Goal: Information Seeking & Learning: Learn about a topic

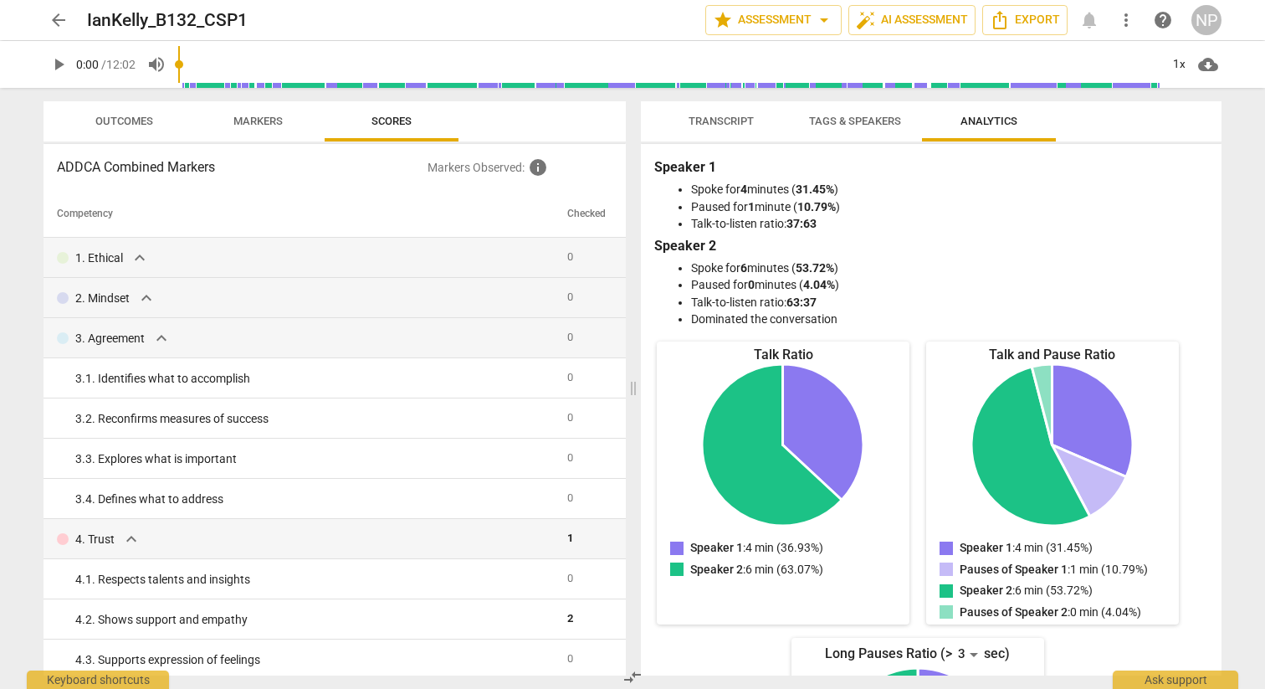
click at [252, 121] on span "Markers" at bounding box center [258, 121] width 49 height 13
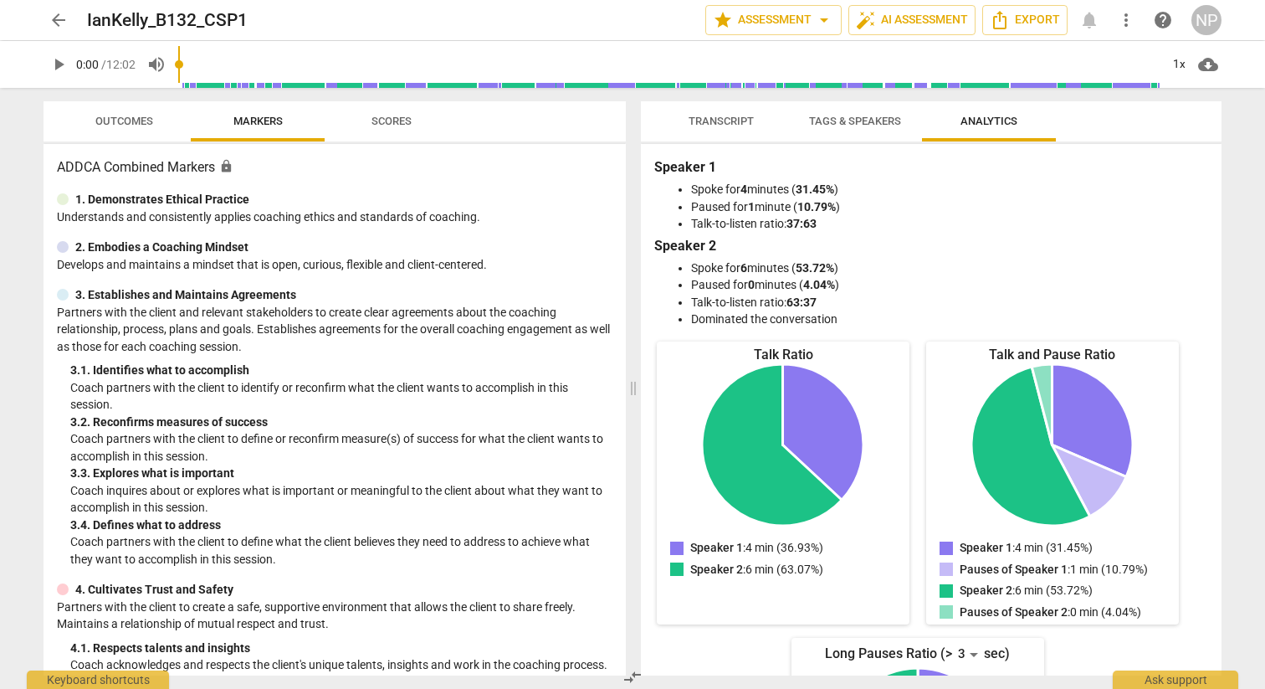
click at [138, 122] on span "Outcomes" at bounding box center [124, 121] width 58 height 13
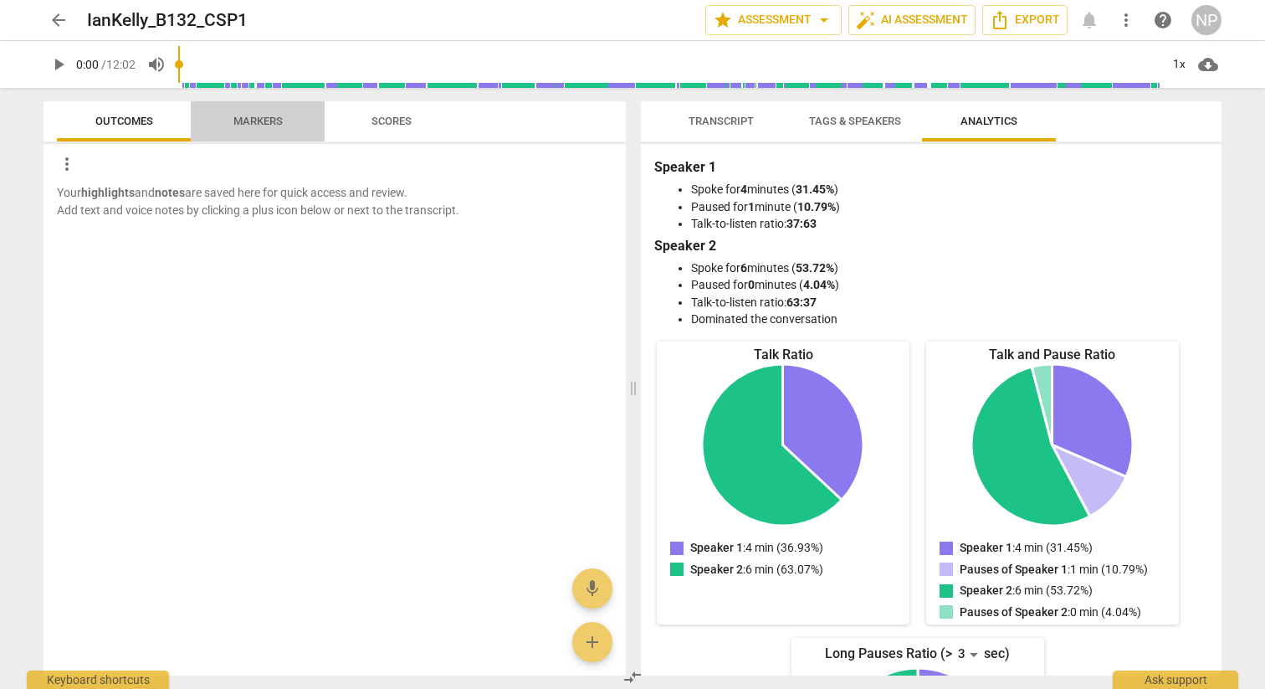
click at [223, 121] on span "Markers" at bounding box center [258, 121] width 90 height 23
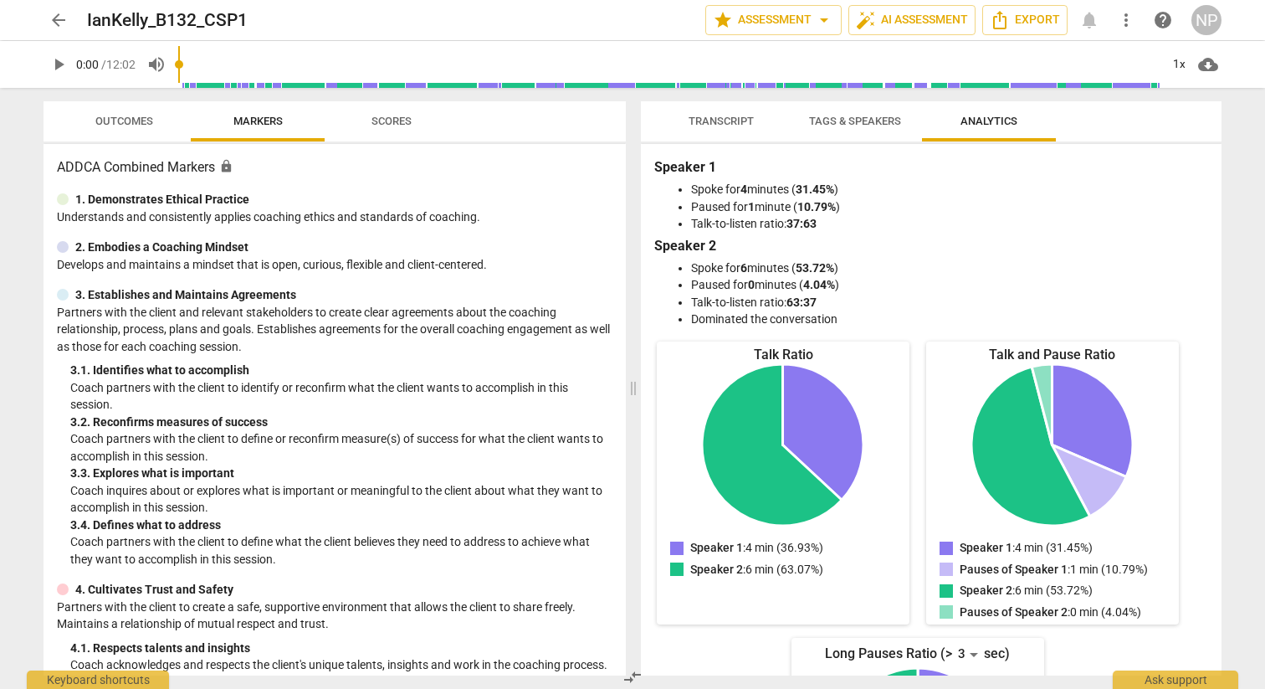
click at [382, 121] on span "Scores" at bounding box center [392, 121] width 40 height 13
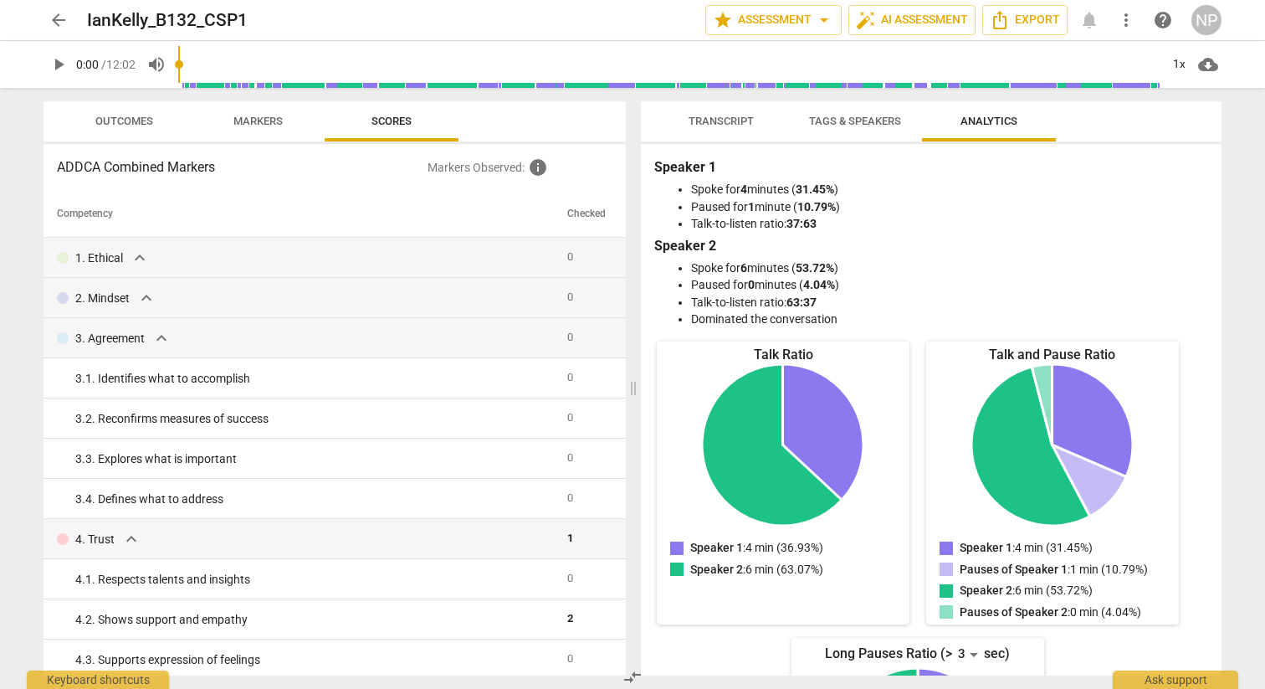
click at [105, 125] on span "Outcomes" at bounding box center [124, 121] width 58 height 13
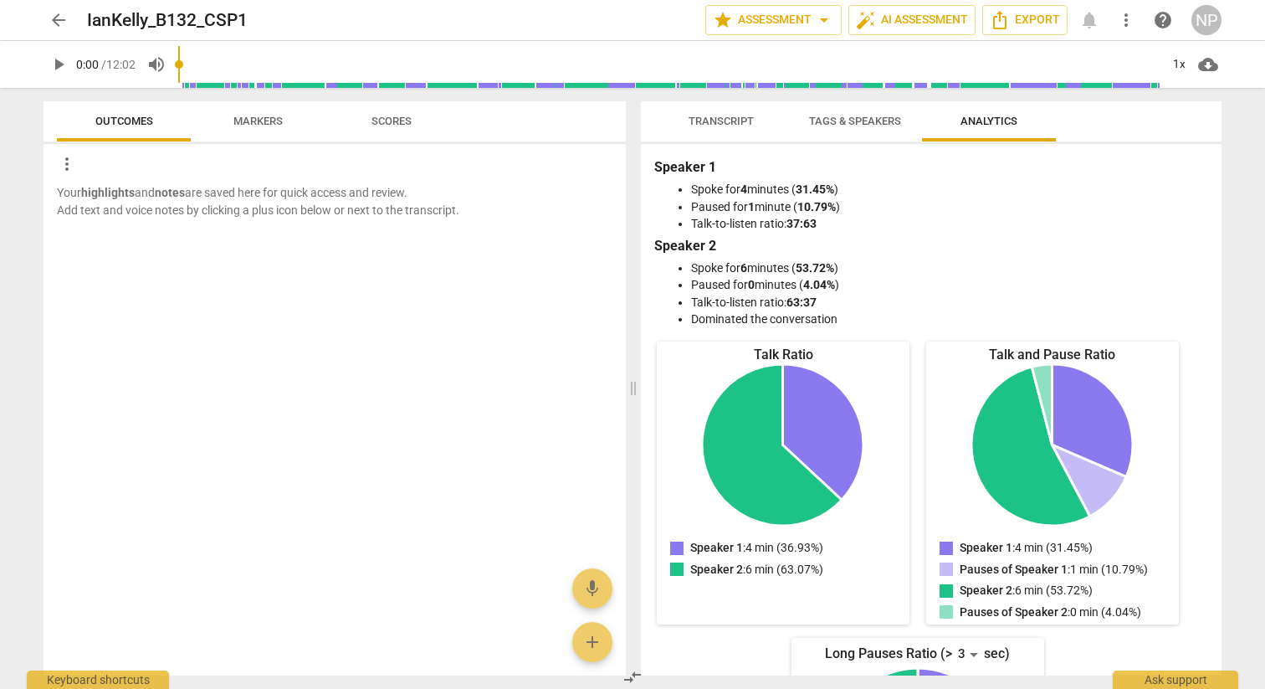
click at [254, 118] on span "Markers" at bounding box center [258, 121] width 49 height 13
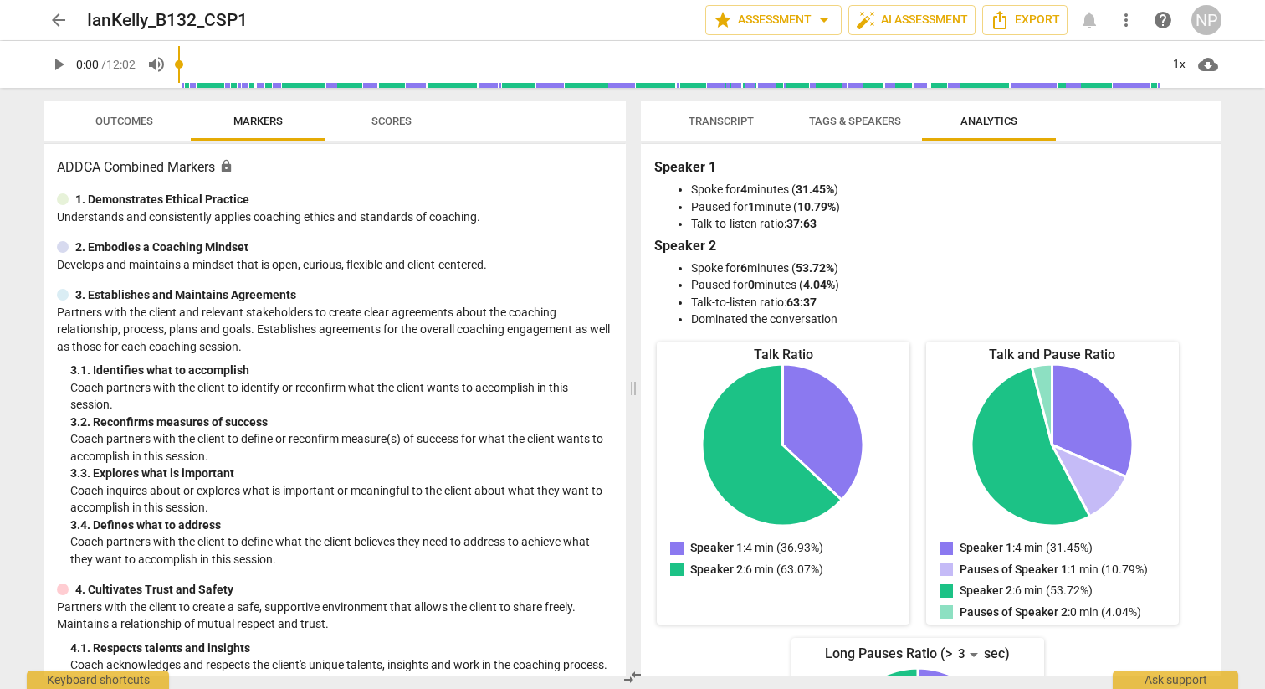
click at [375, 121] on span "Scores" at bounding box center [392, 121] width 40 height 13
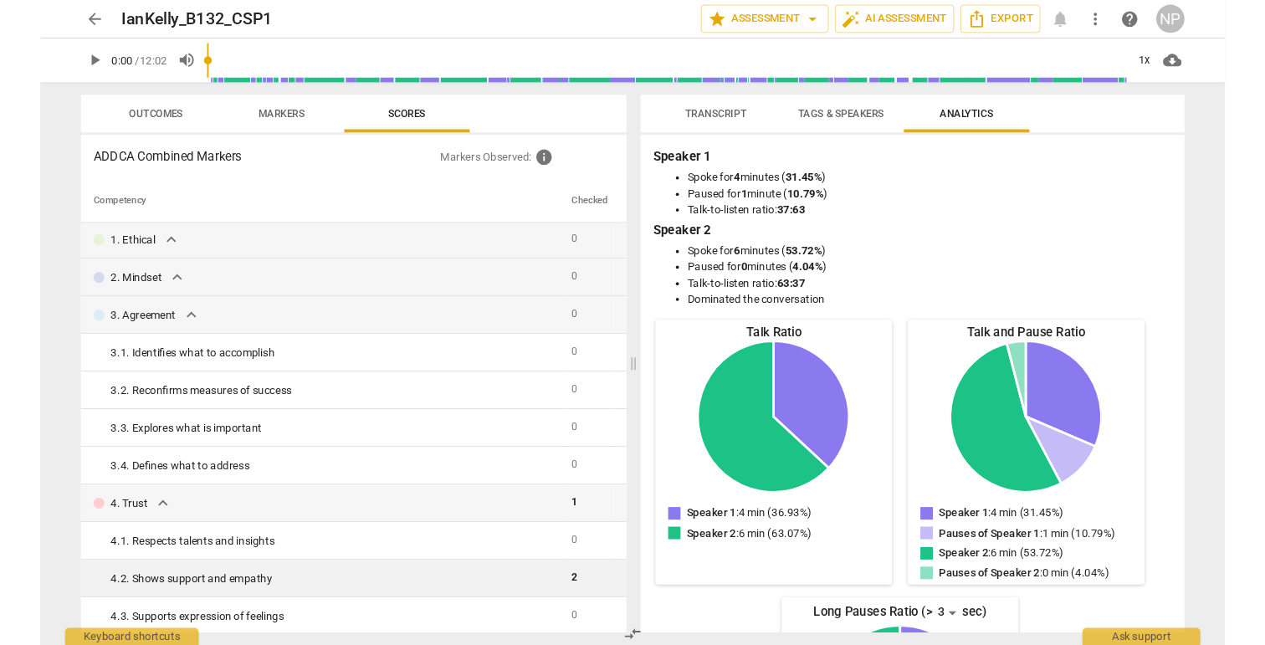
scroll to position [3, 0]
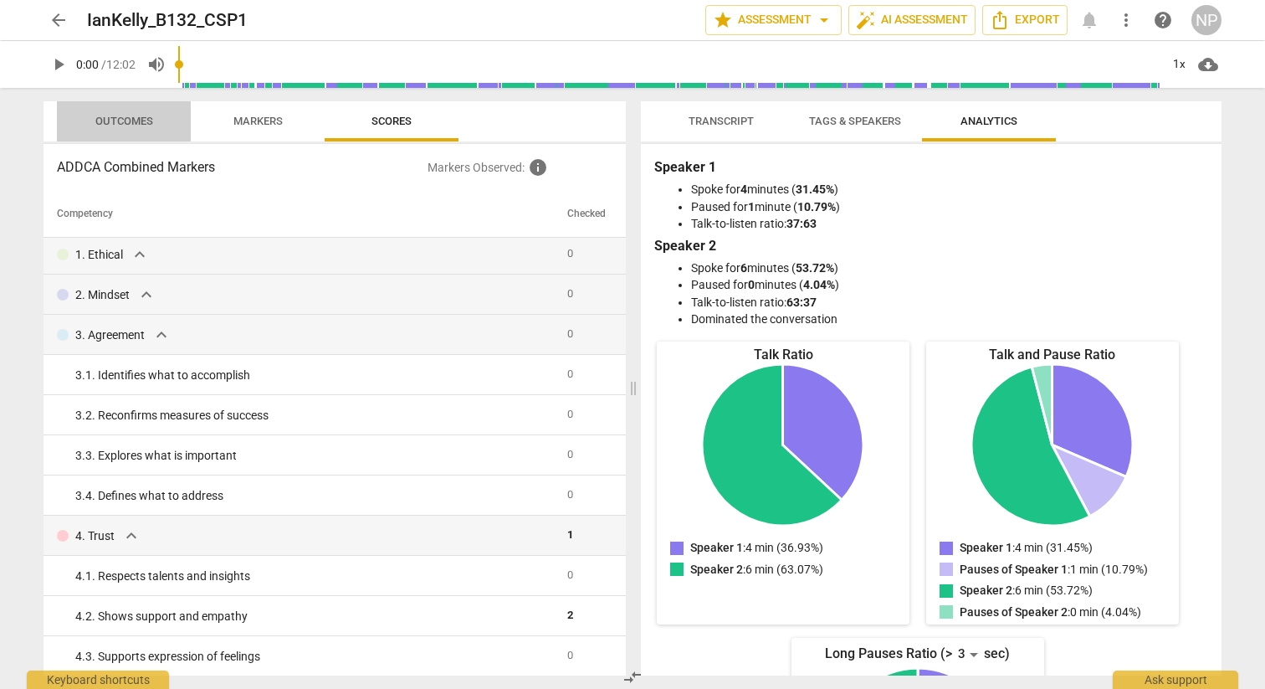
click at [118, 121] on span "Outcomes" at bounding box center [124, 121] width 58 height 13
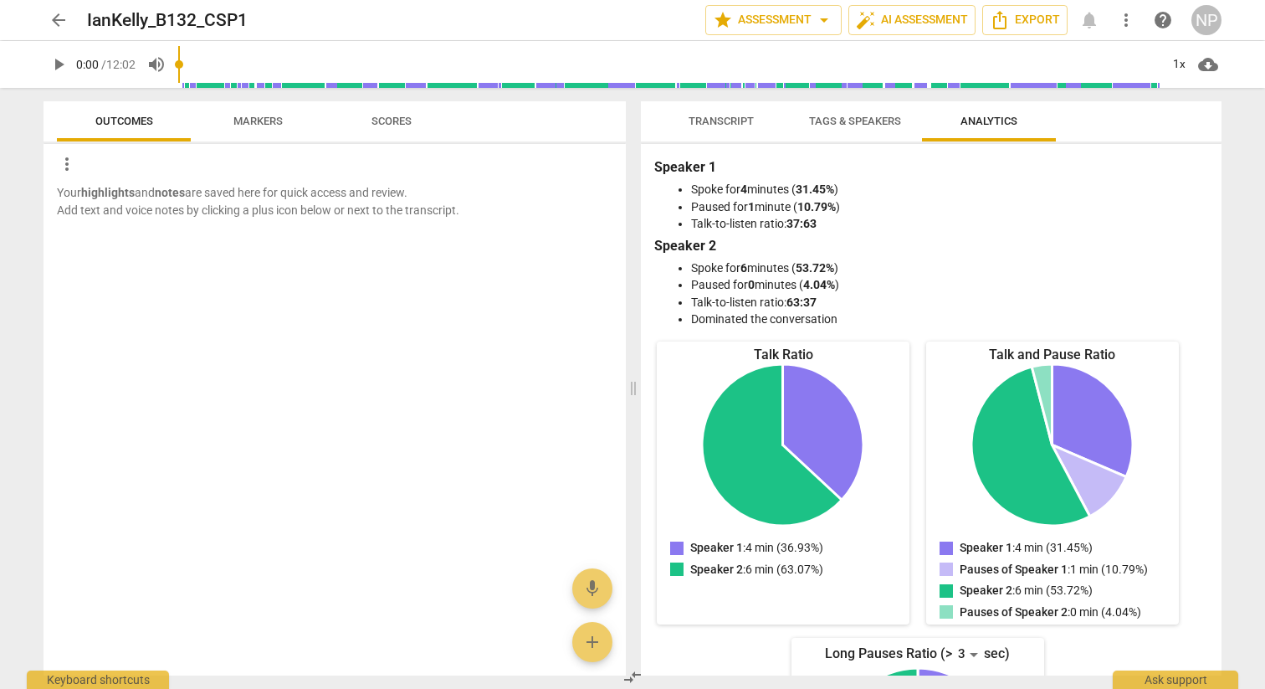
click at [254, 115] on span "Markers" at bounding box center [258, 121] width 49 height 13
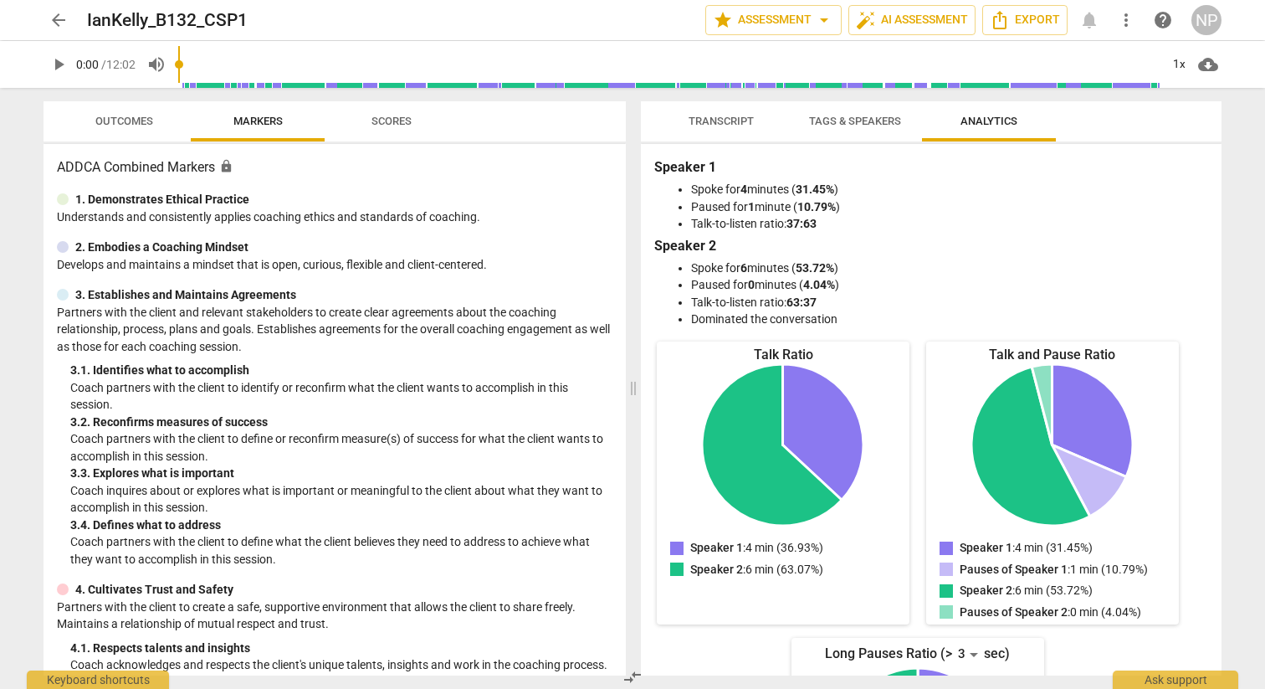
click at [383, 116] on span "Scores" at bounding box center [392, 121] width 40 height 13
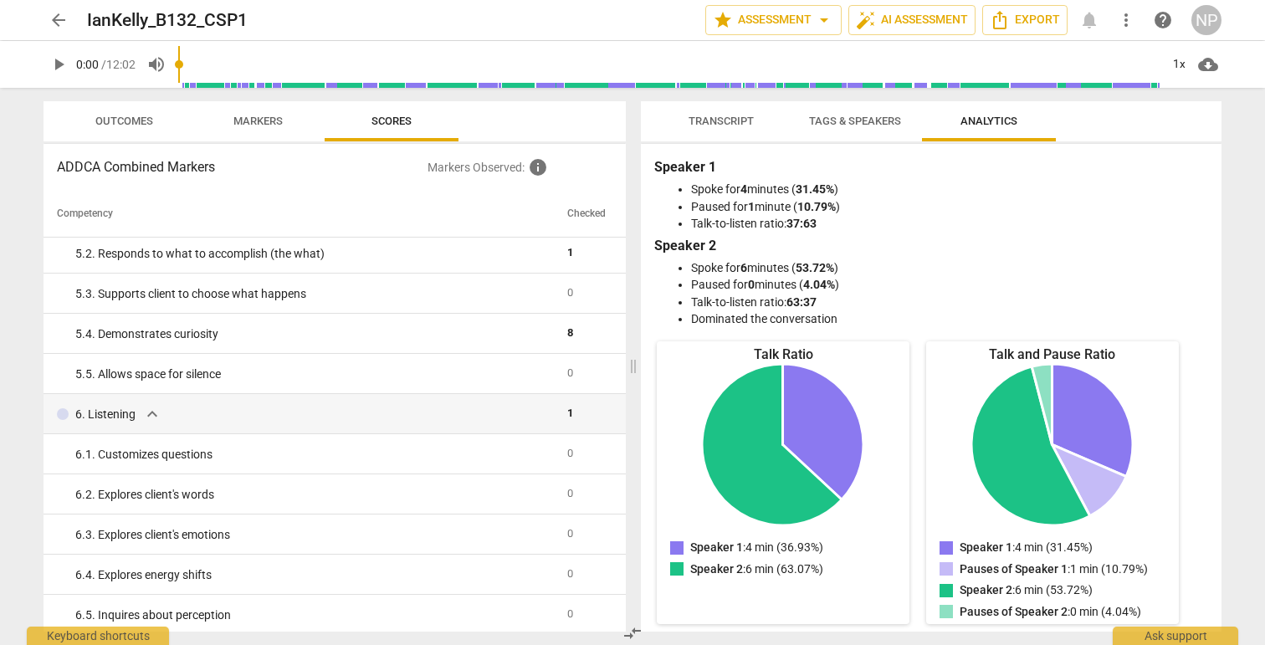
scroll to position [593, 0]
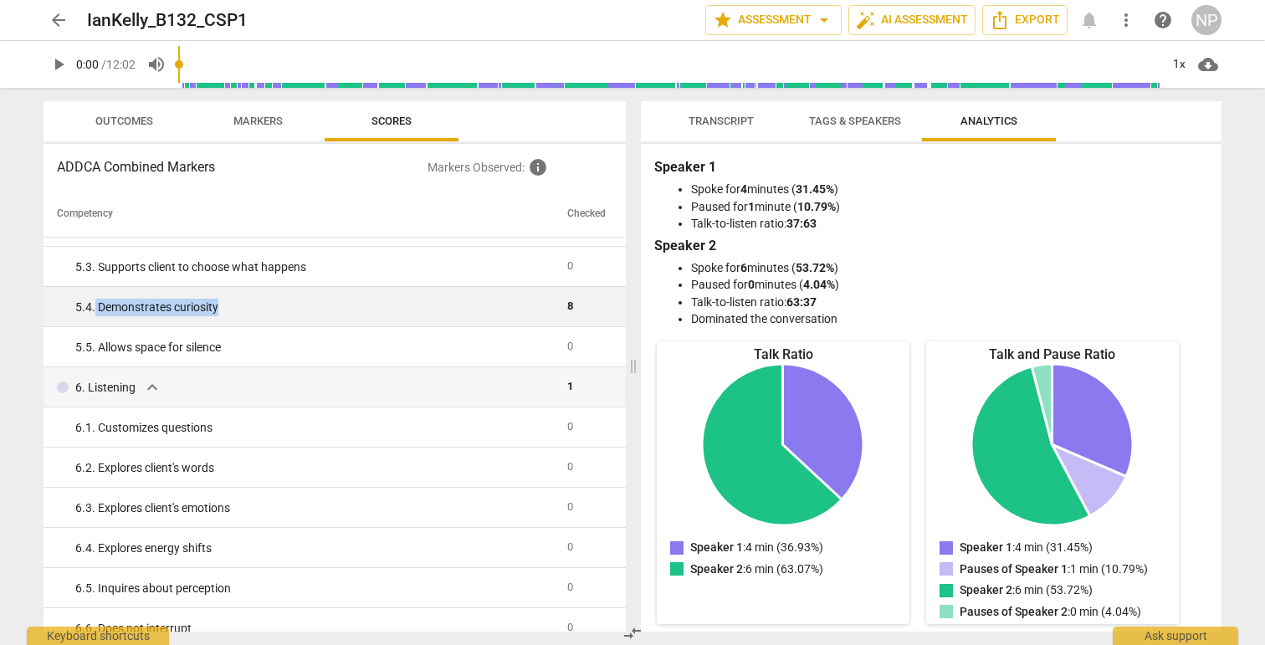
drag, startPoint x: 95, startPoint y: 304, endPoint x: 234, endPoint y: 303, distance: 138.9
click at [234, 303] on div "5. 4. Demonstrates curiosity" at bounding box center [314, 308] width 479 height 18
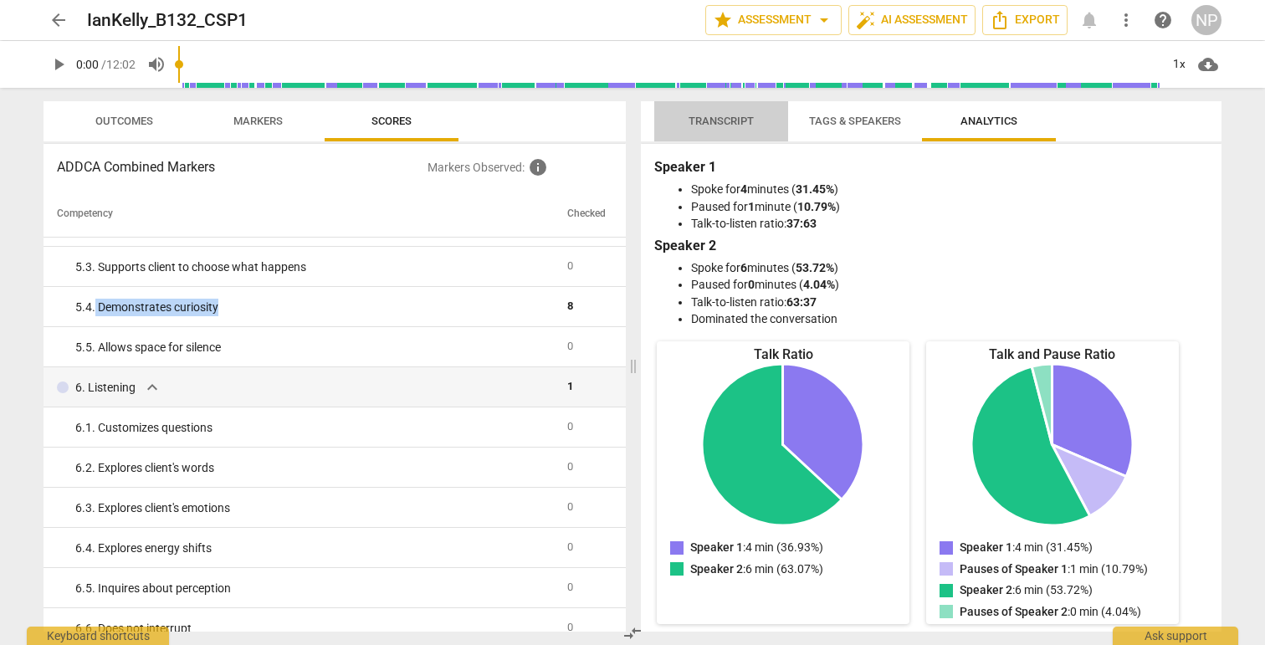
click at [721, 129] on span "Transcript" at bounding box center [721, 121] width 105 height 23
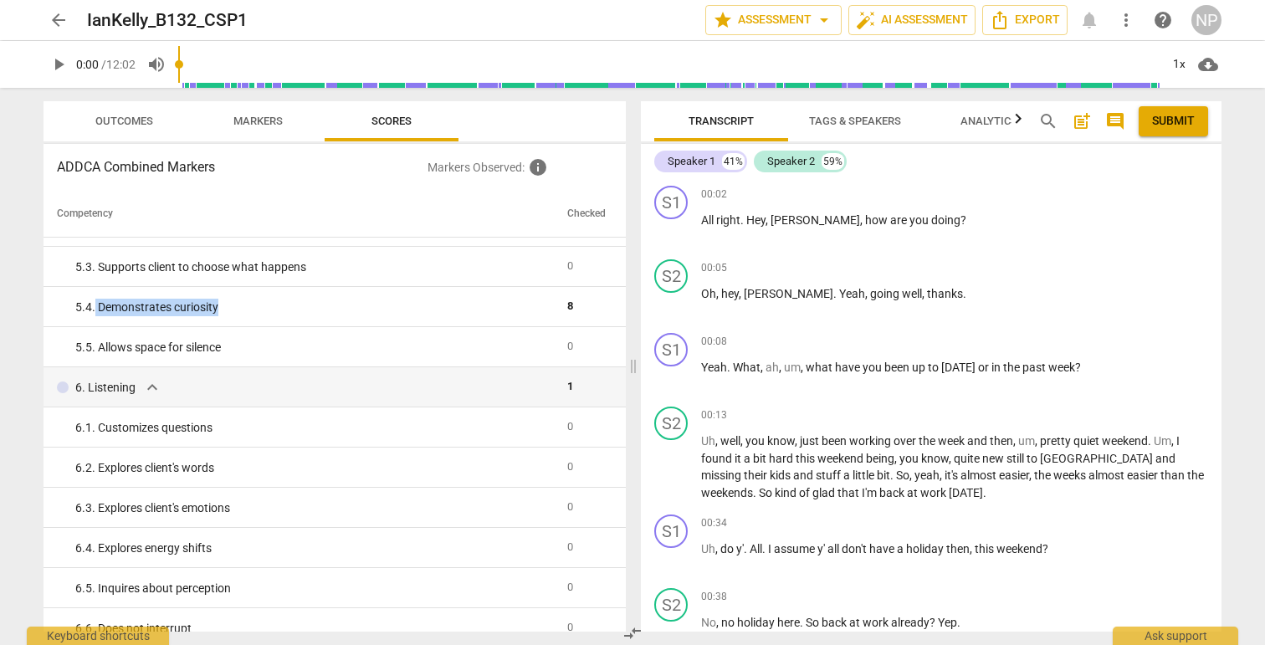
click at [829, 126] on span "Tags & Speakers" at bounding box center [855, 121] width 92 height 13
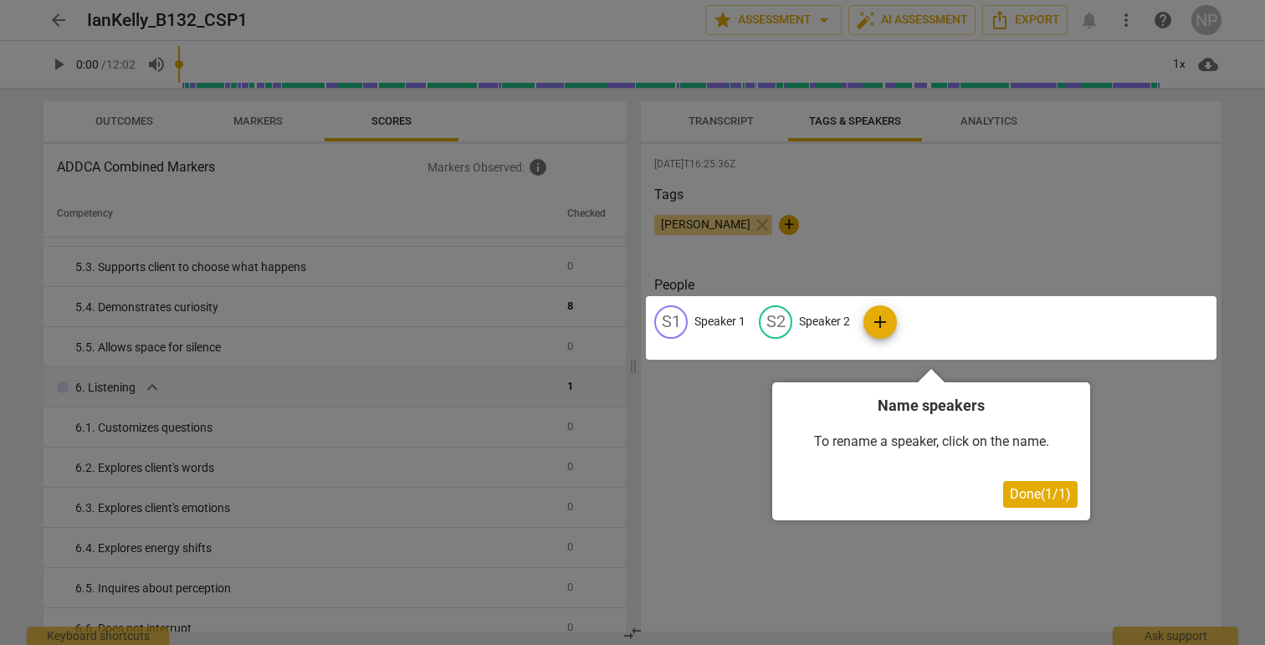
click at [998, 117] on div at bounding box center [632, 322] width 1265 height 645
click at [997, 119] on div at bounding box center [632, 322] width 1265 height 645
click at [1018, 495] on span "Done ( 1 / 1 )" at bounding box center [1040, 494] width 61 height 16
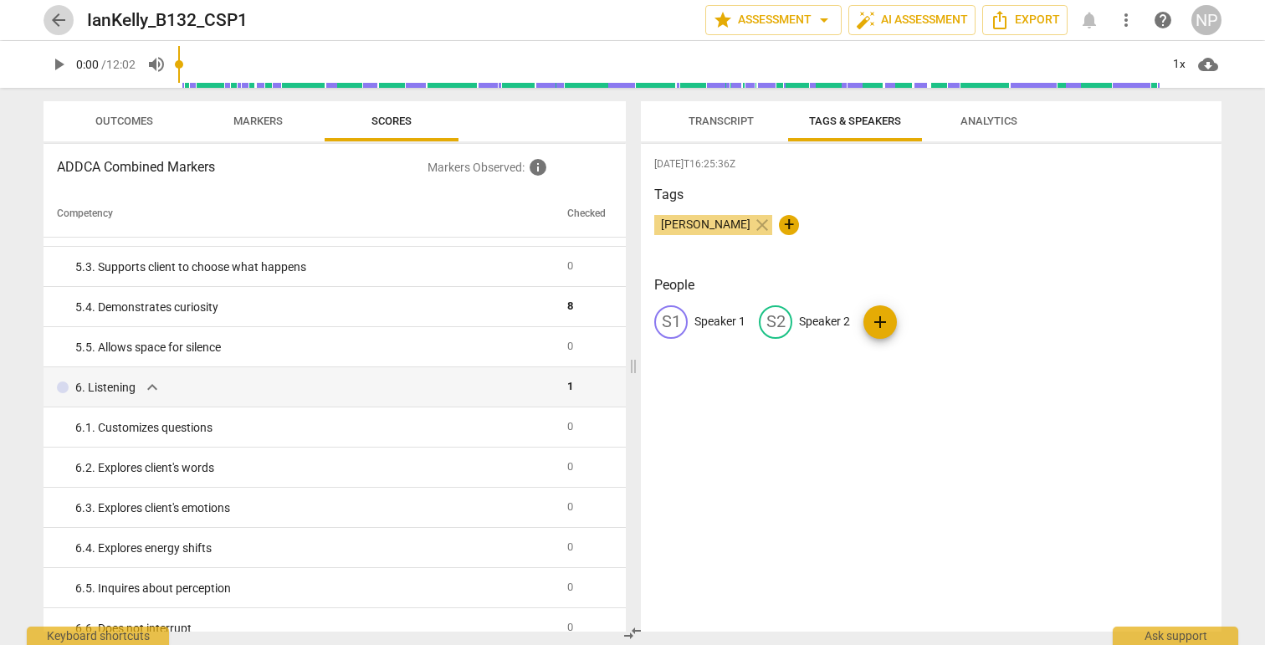
click at [60, 20] on span "arrow_back" at bounding box center [59, 20] width 20 height 20
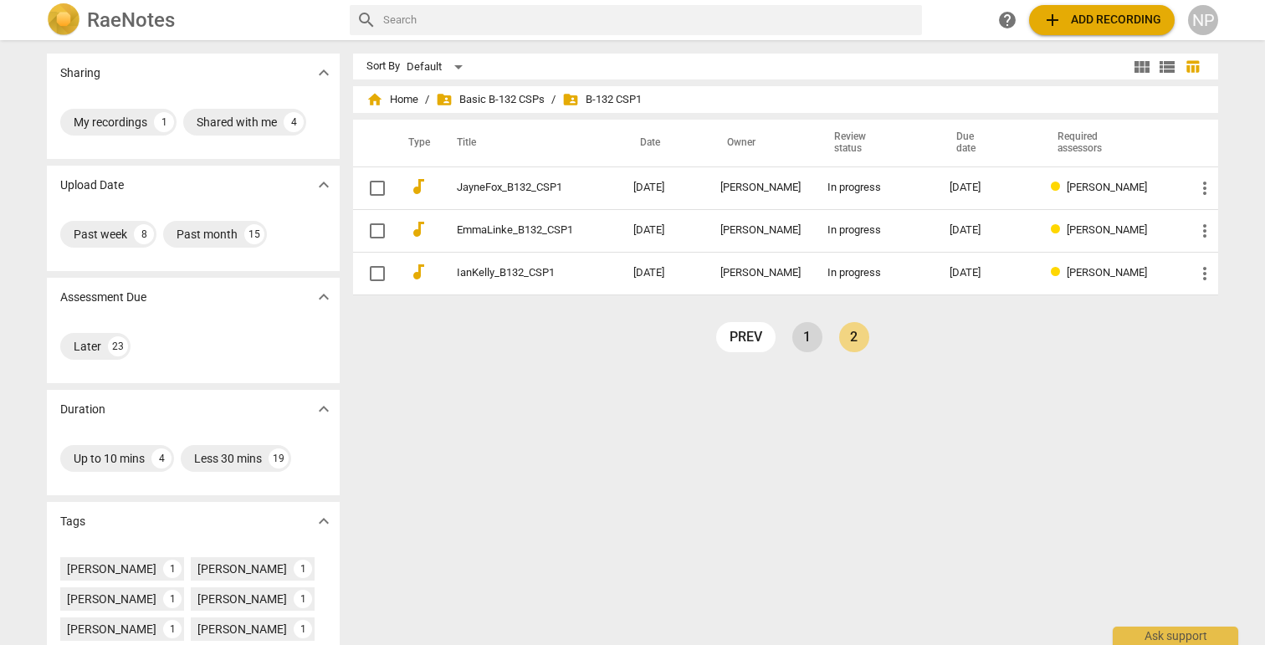
click at [798, 337] on link "1" at bounding box center [808, 337] width 30 height 30
